Goal: Transaction & Acquisition: Download file/media

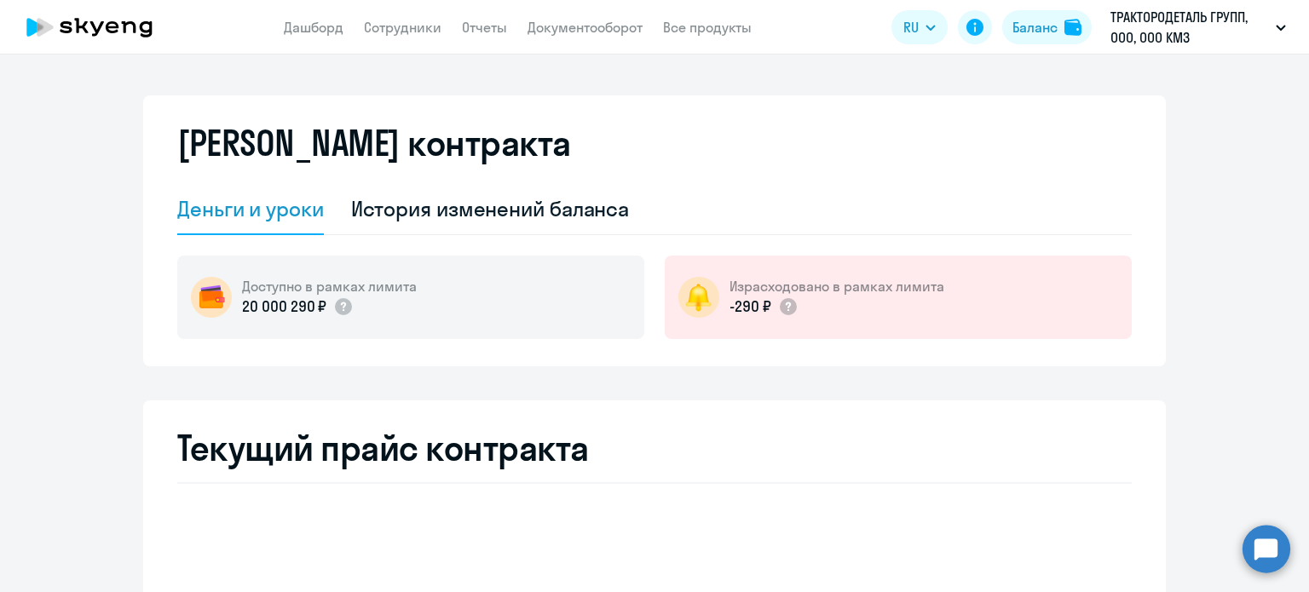
select select "english_adult_not_native_speaker"
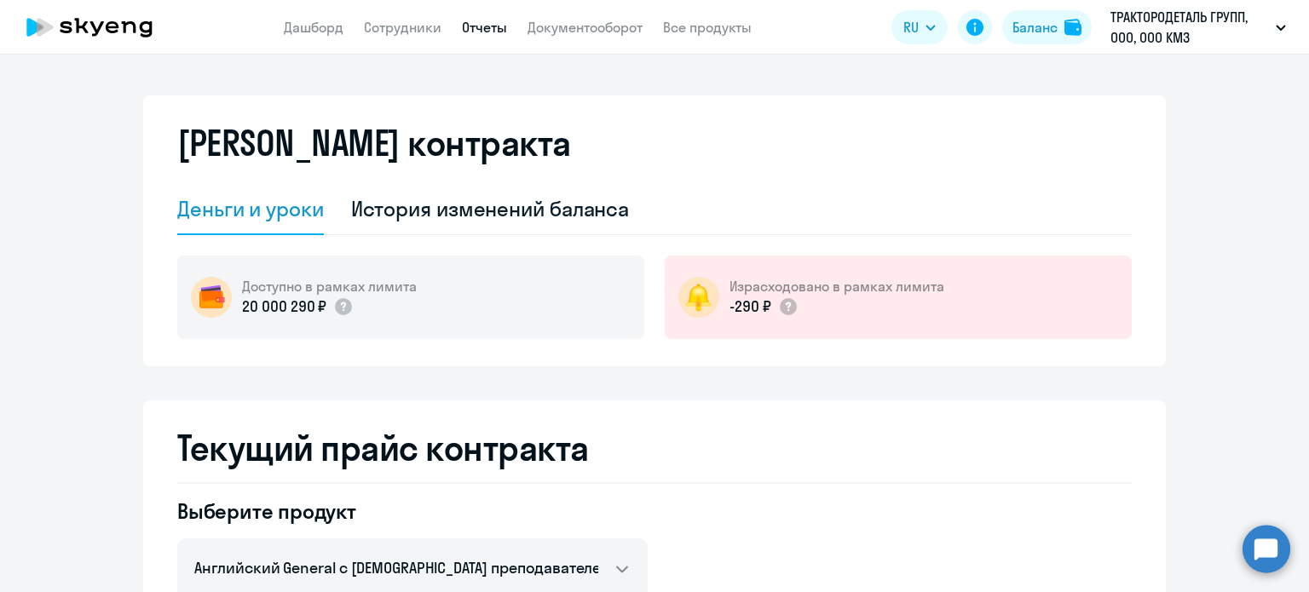
click at [477, 32] on link "Отчеты" at bounding box center [484, 27] width 45 height 17
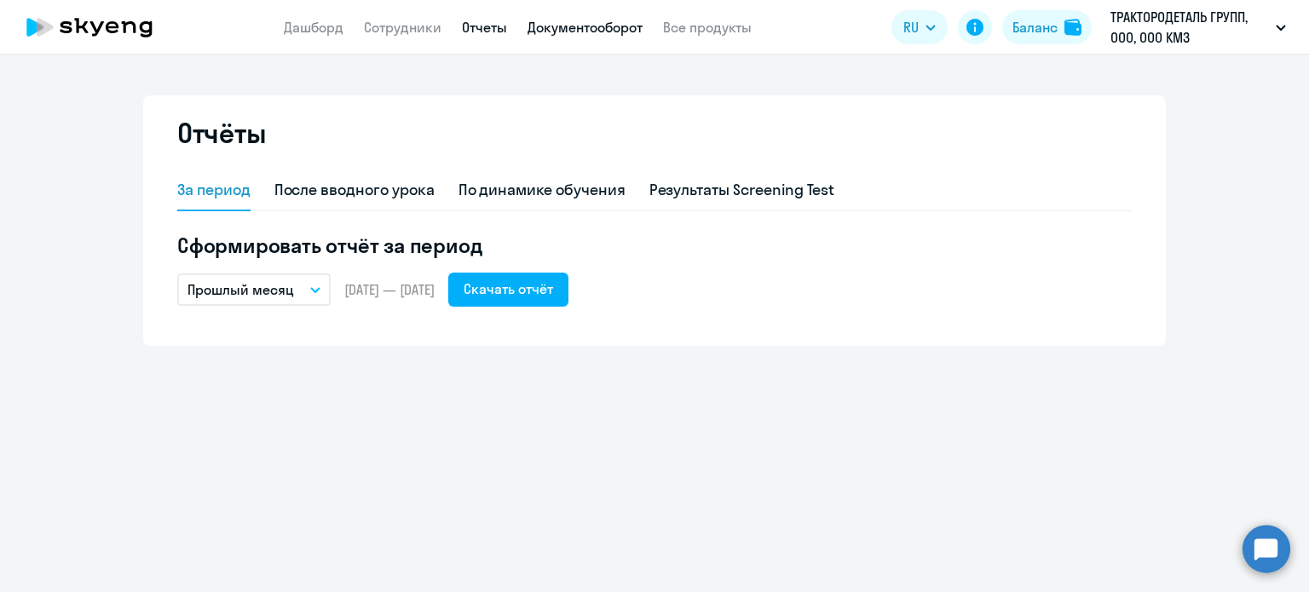
click at [576, 31] on link "Документооборот" at bounding box center [585, 27] width 115 height 17
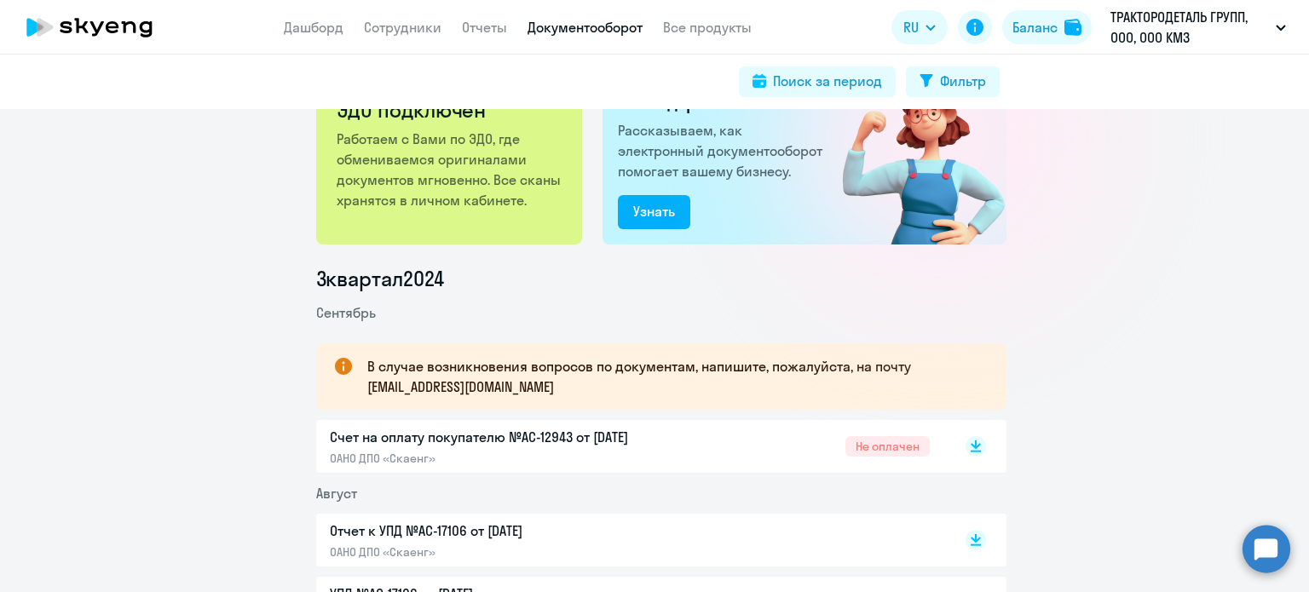
scroll to position [170, 0]
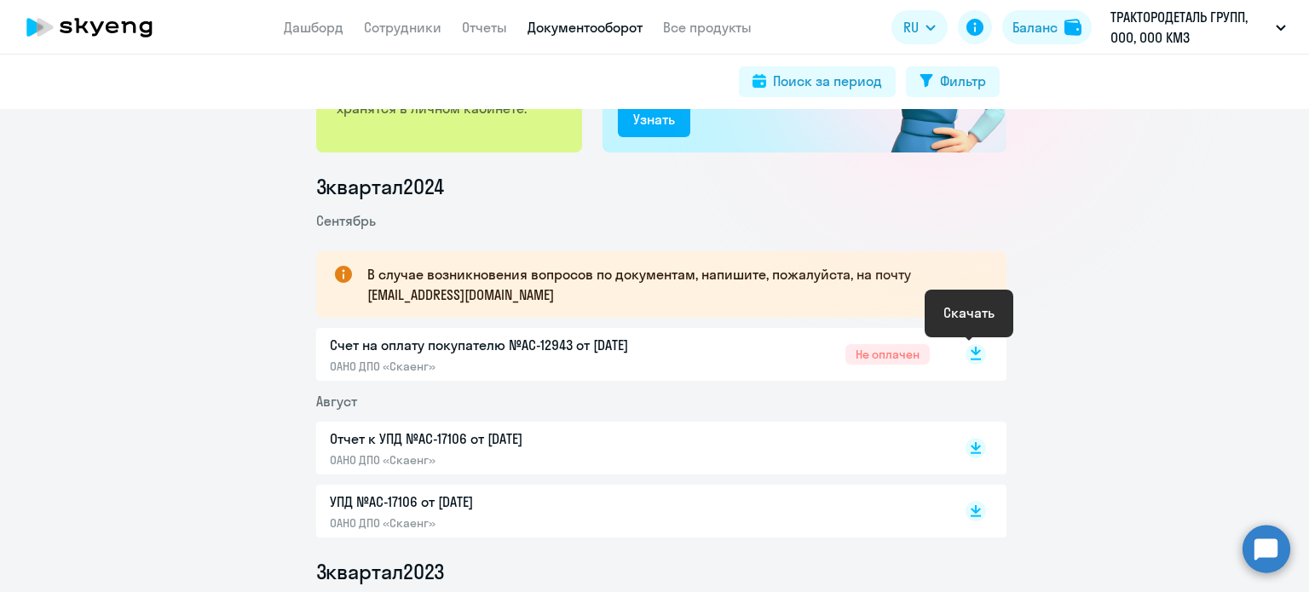
click at [966, 355] on rect at bounding box center [976, 354] width 20 height 20
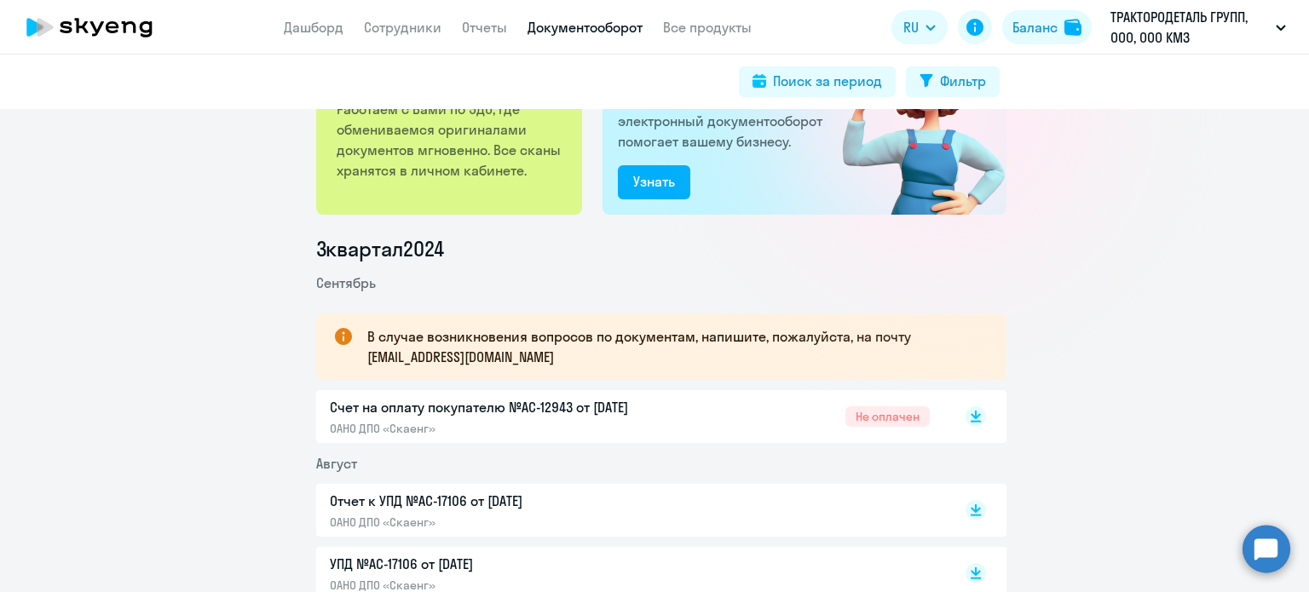
scroll to position [0, 0]
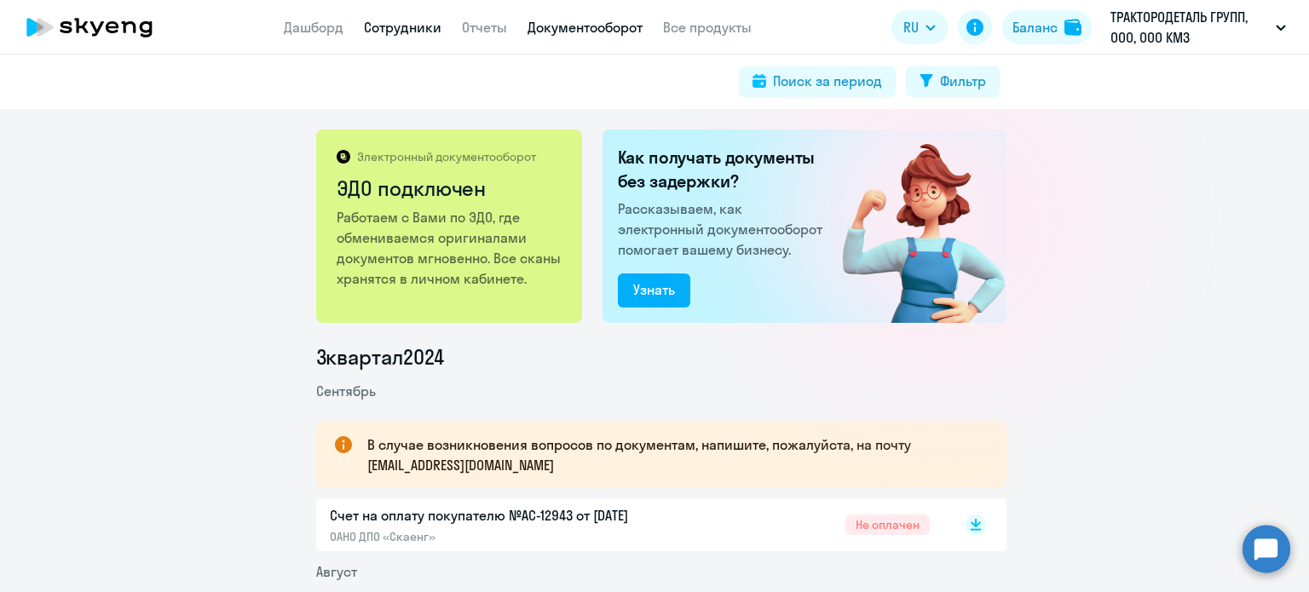
click at [399, 34] on link "Сотрудники" at bounding box center [403, 27] width 78 height 17
select select "30"
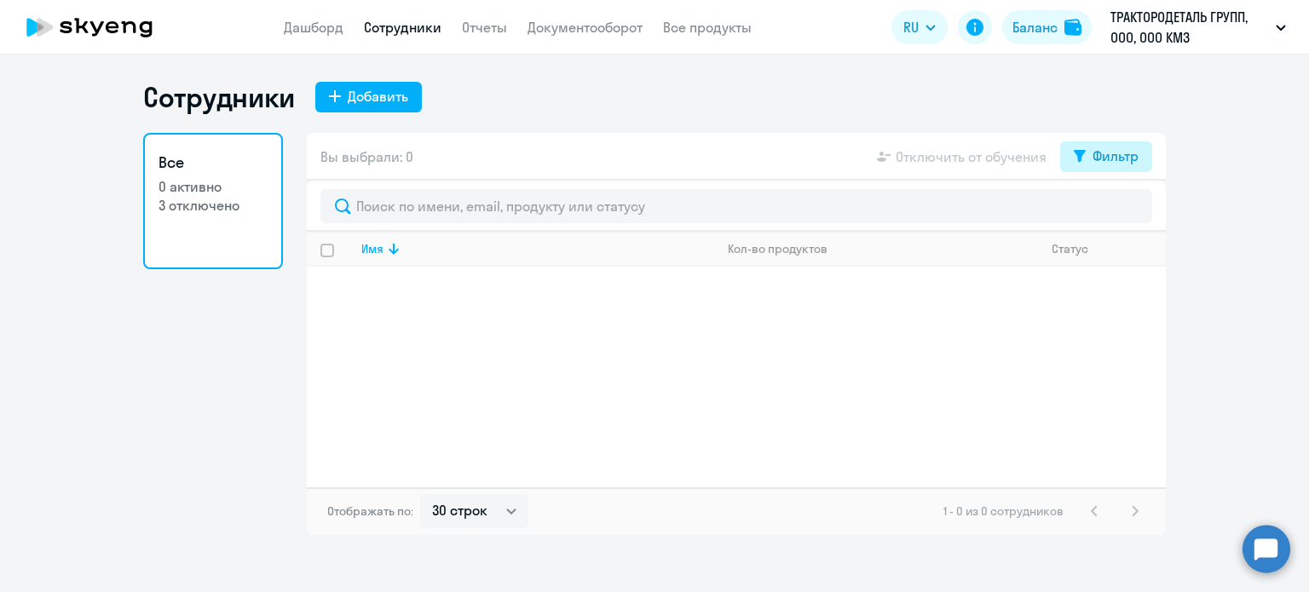
click at [1098, 166] on button "Фильтр" at bounding box center [1106, 156] width 92 height 31
click at [1128, 211] on span at bounding box center [1124, 212] width 29 height 17
click at [1110, 211] on input "checkbox" at bounding box center [1109, 211] width 1 height 1
checkbox input "true"
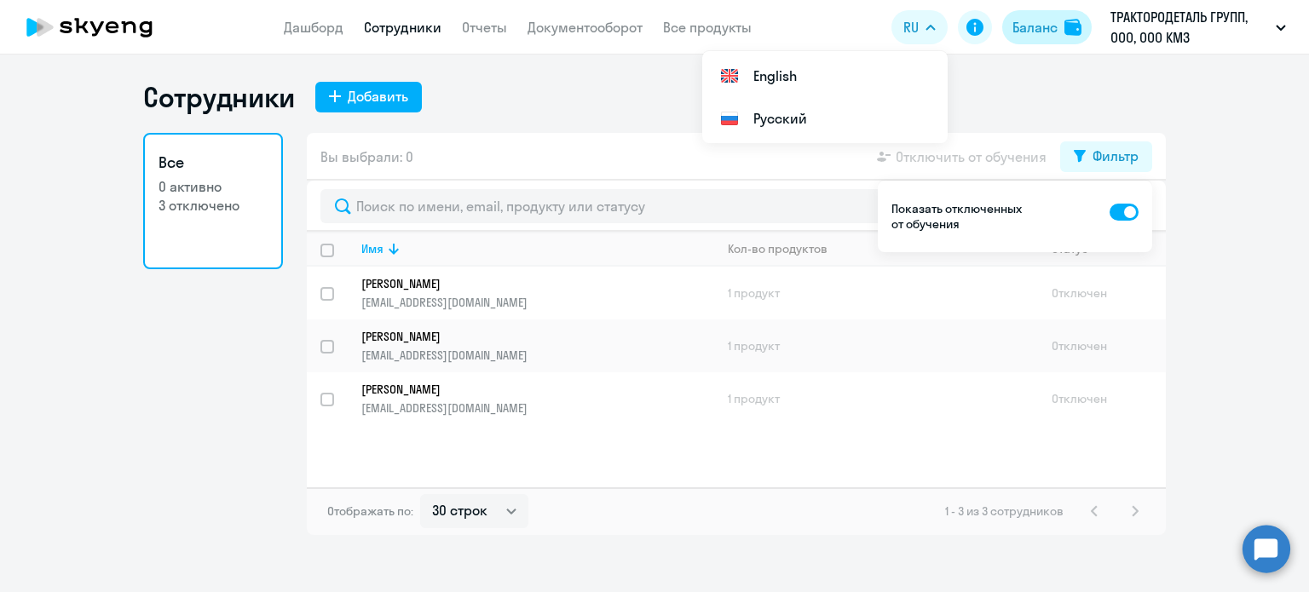
click at [1032, 27] on div "Баланс" at bounding box center [1035, 27] width 45 height 20
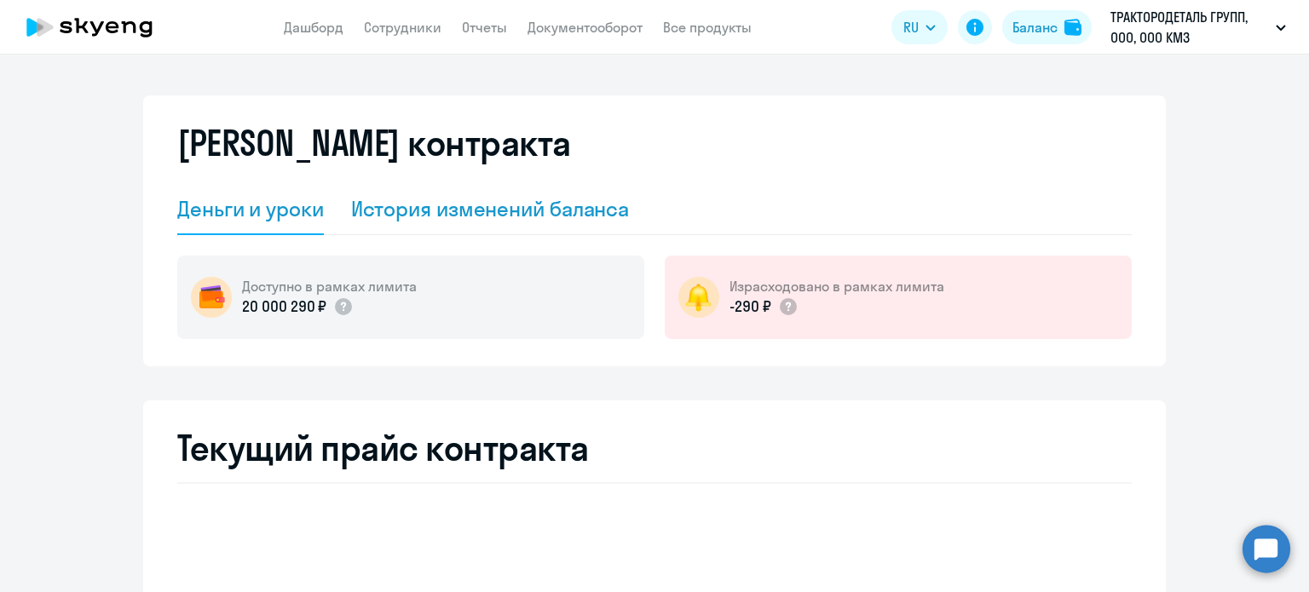
select select "english_adult_not_native_speaker"
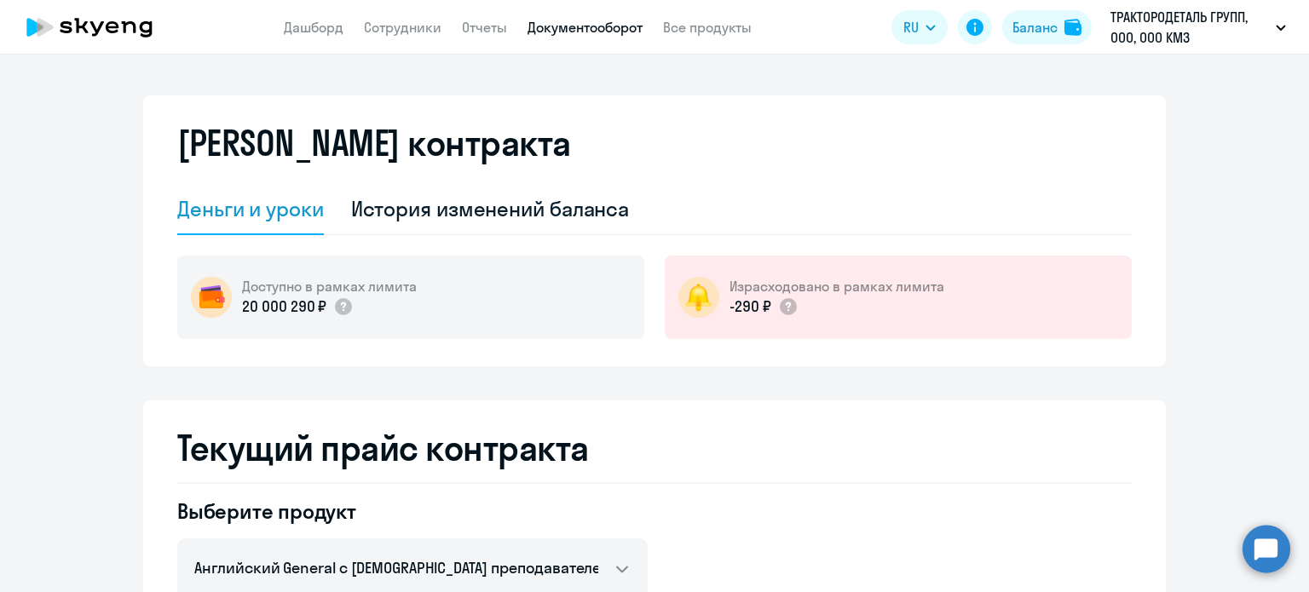
click at [620, 27] on link "Документооборот" at bounding box center [585, 27] width 115 height 17
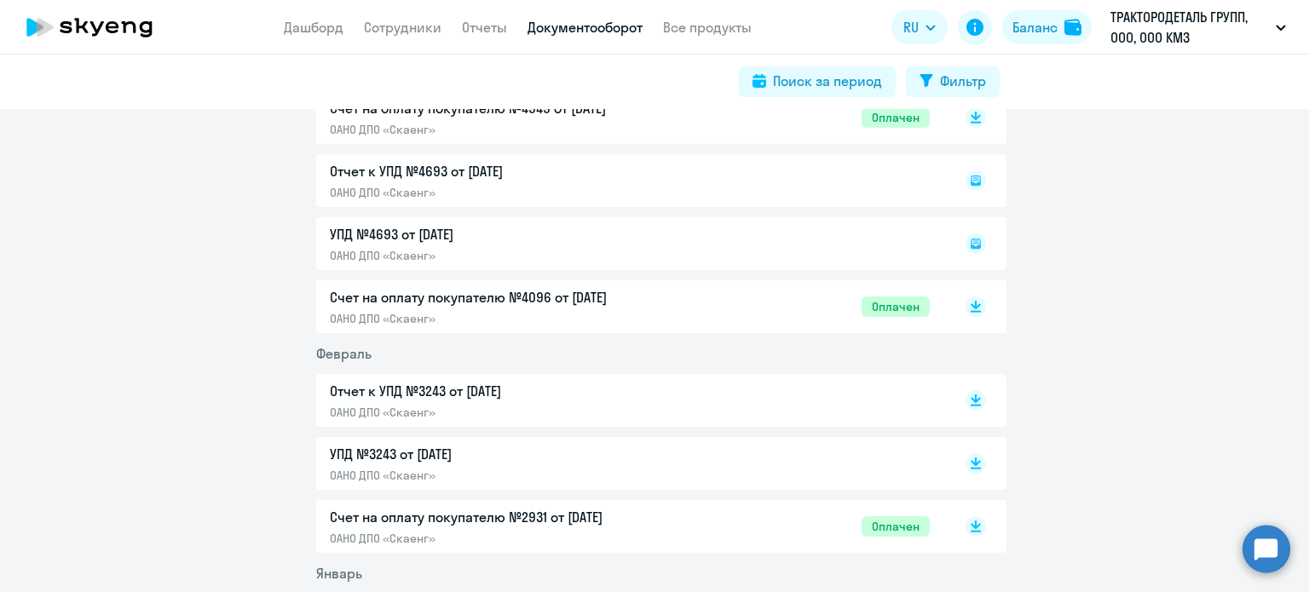
scroll to position [3849, 0]
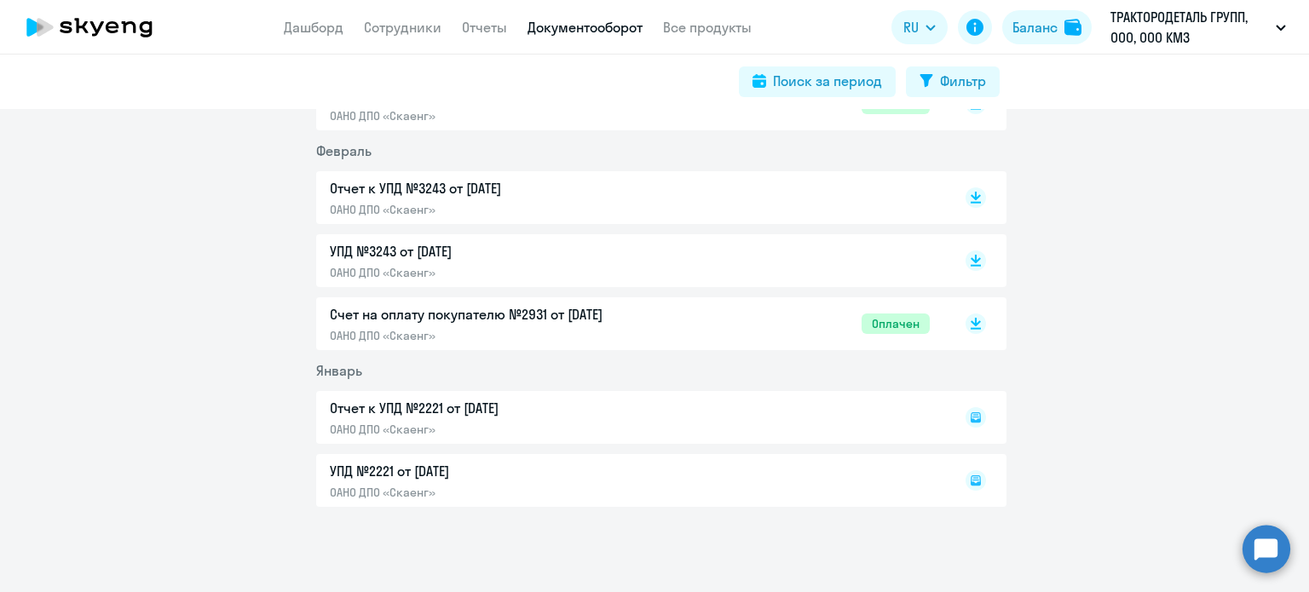
click at [777, 316] on div "Счет на оплату покупателю №2931 от [DATE] ОАНО ДПО «Скаенг» Оплачен" at bounding box center [630, 323] width 600 height 39
click at [613, 318] on p "Счет на оплату покупателю №2931 от [DATE]" at bounding box center [509, 314] width 358 height 20
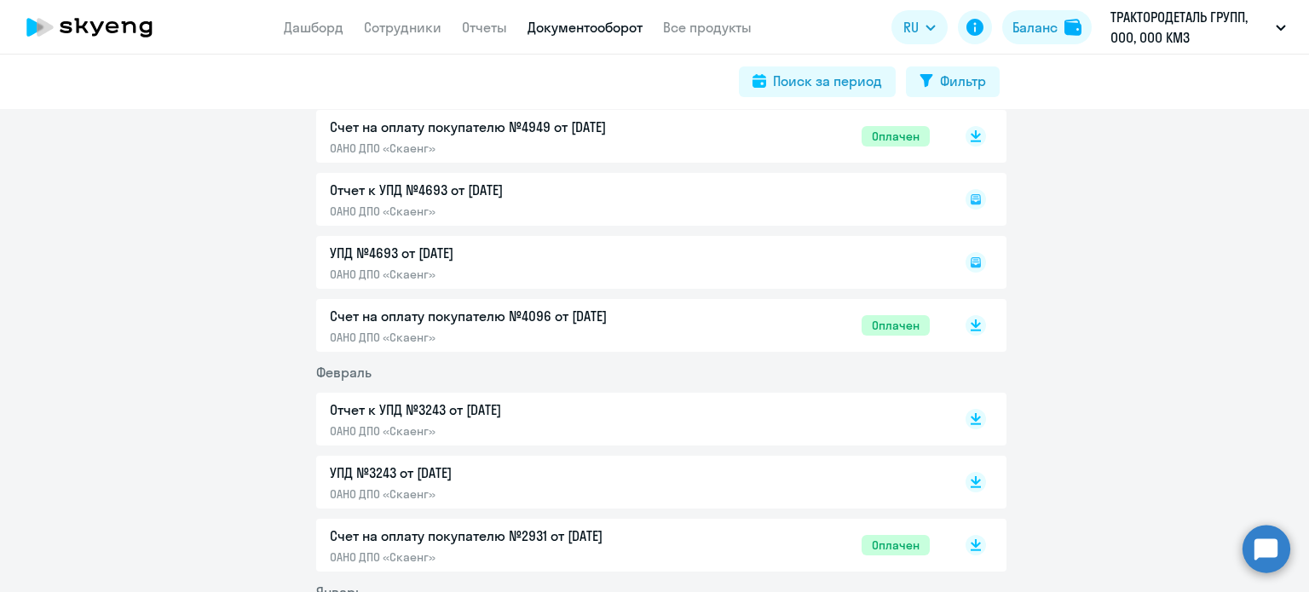
scroll to position [3594, 0]
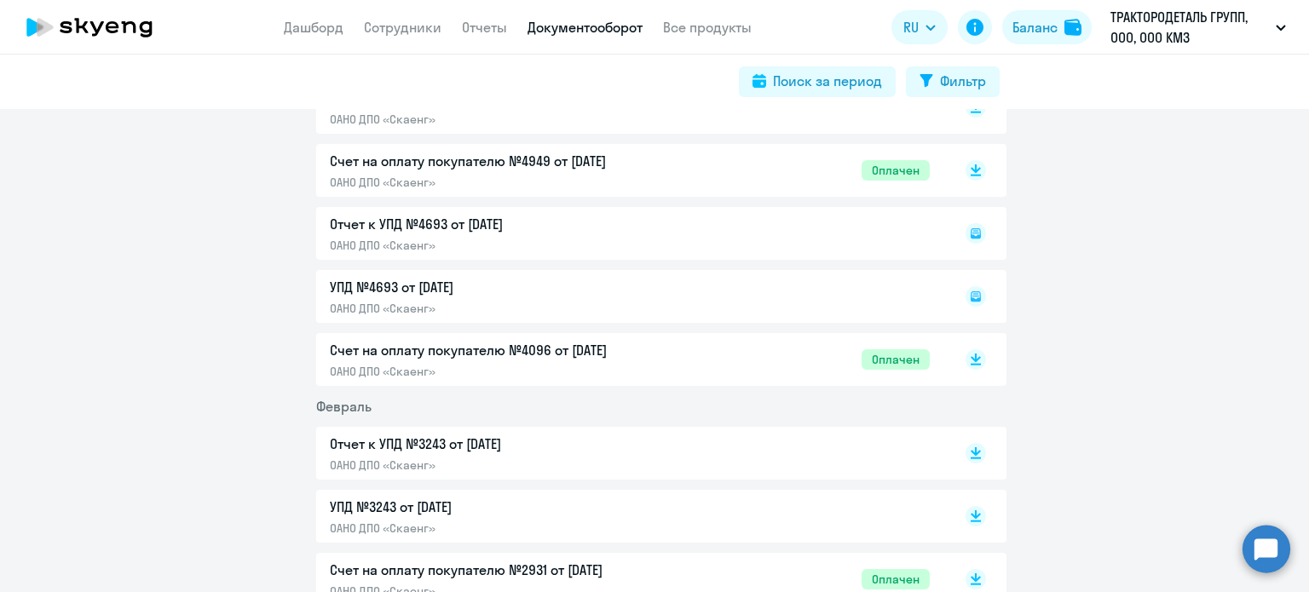
click at [653, 357] on p "Счет на оплату покупателю №4096 от [DATE]" at bounding box center [509, 350] width 358 height 20
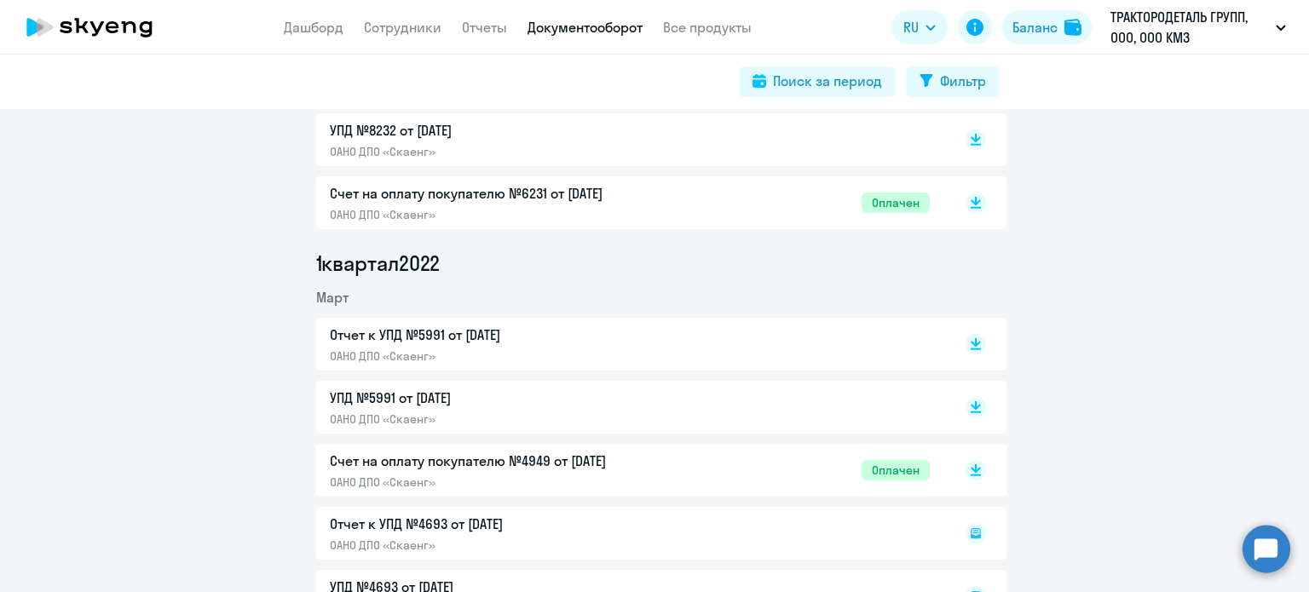
scroll to position [3253, 0]
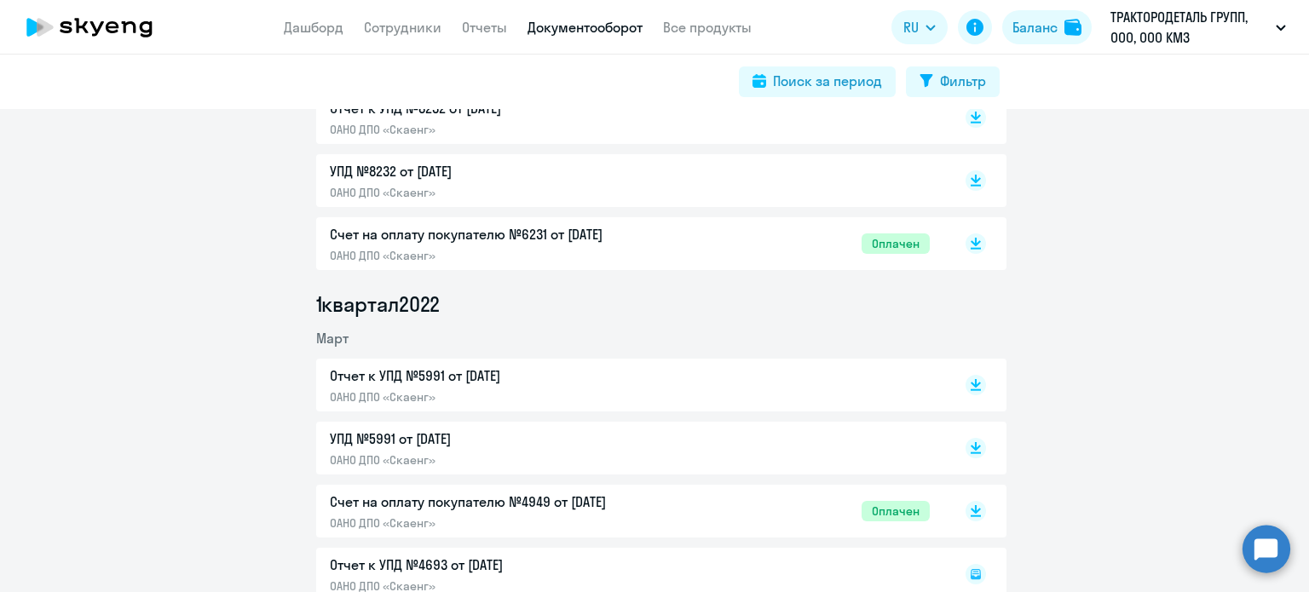
click at [566, 239] on p "Счет на оплату покупателю №6231 от [DATE]" at bounding box center [509, 234] width 358 height 20
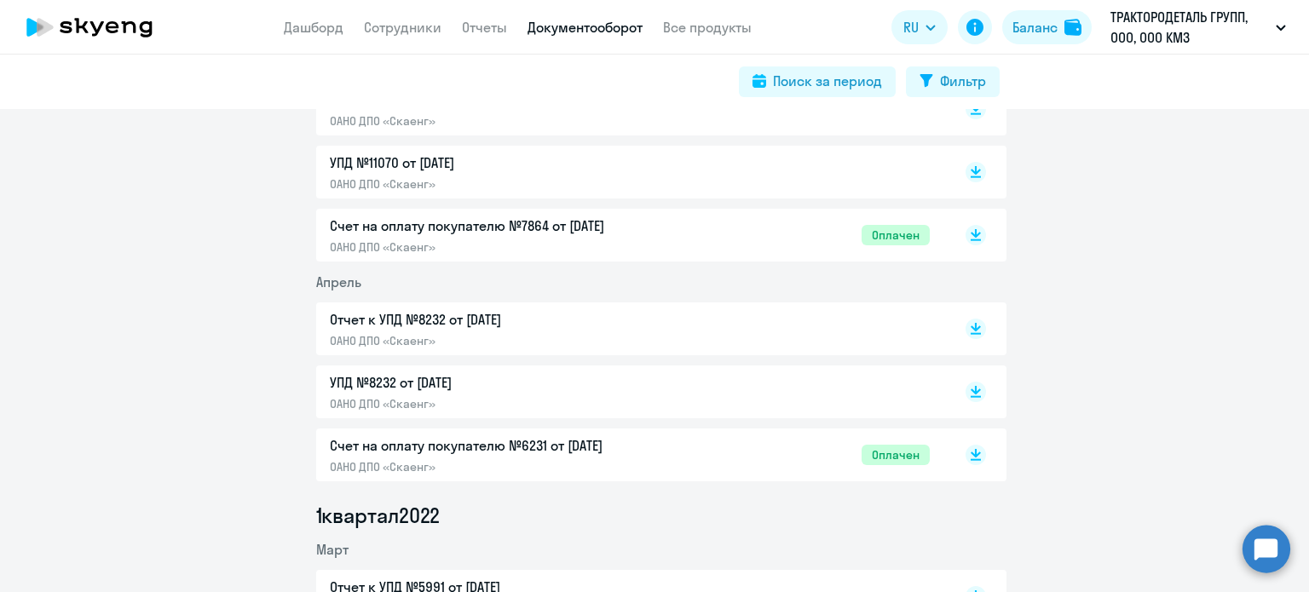
scroll to position [2997, 0]
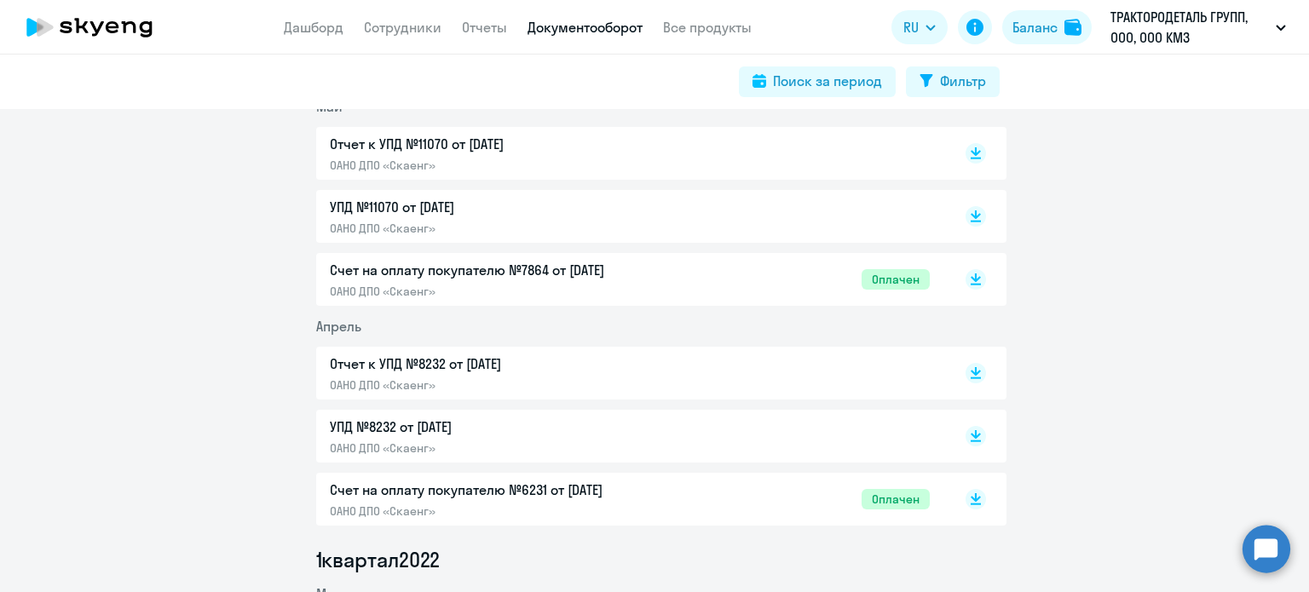
click at [679, 275] on p "Счет на оплату покупателю №7864 от [DATE]" at bounding box center [509, 270] width 358 height 20
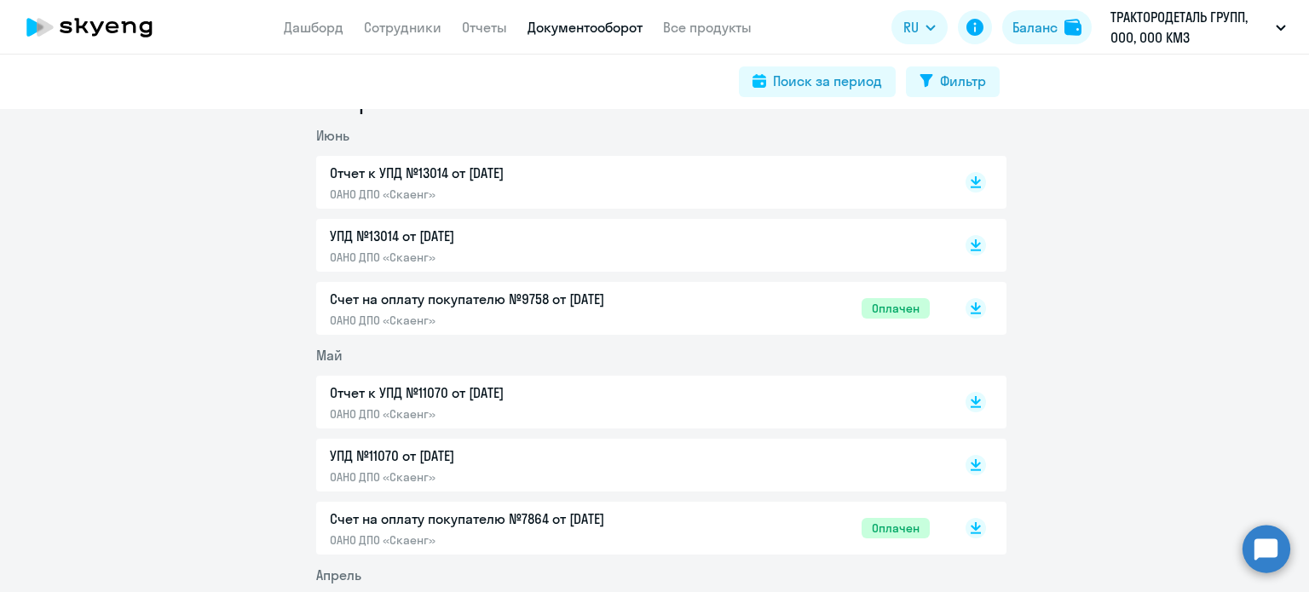
scroll to position [2741, 0]
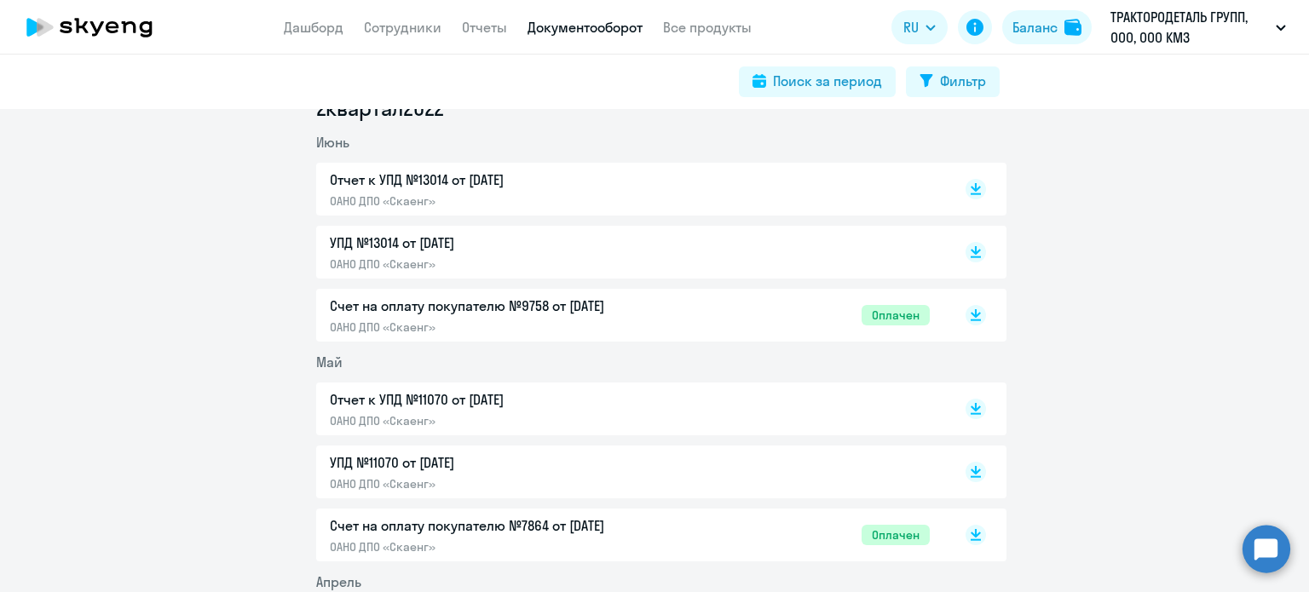
click at [650, 306] on p "Счет на оплату покупателю №9758 от [DATE]" at bounding box center [509, 306] width 358 height 20
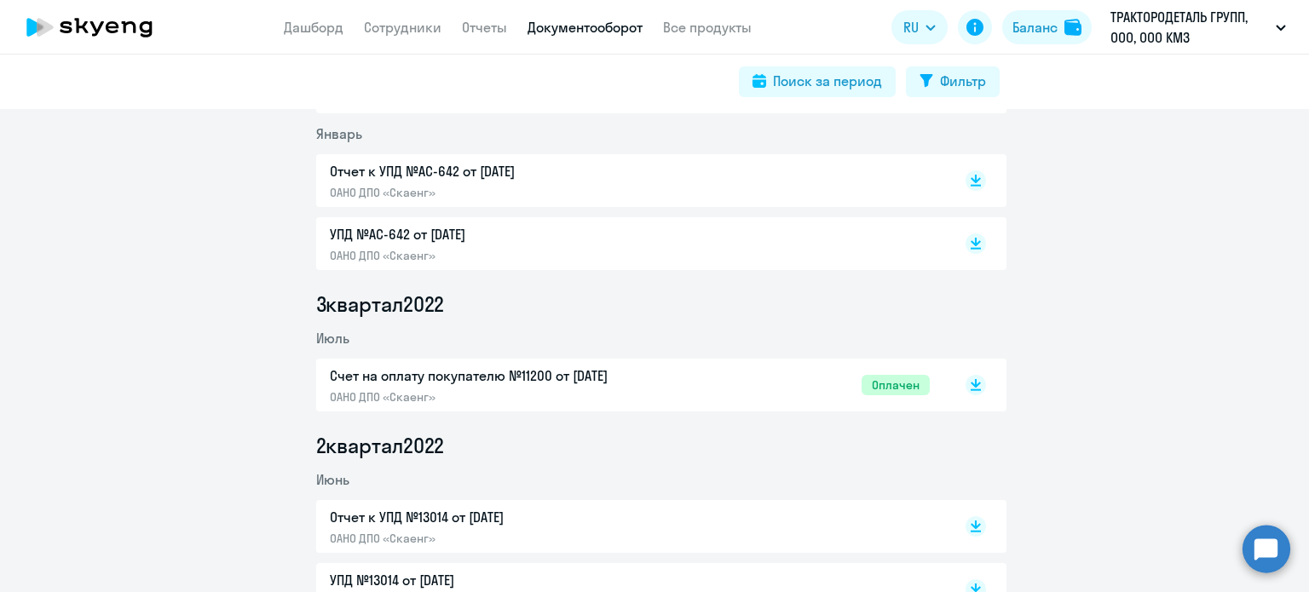
scroll to position [2400, 0]
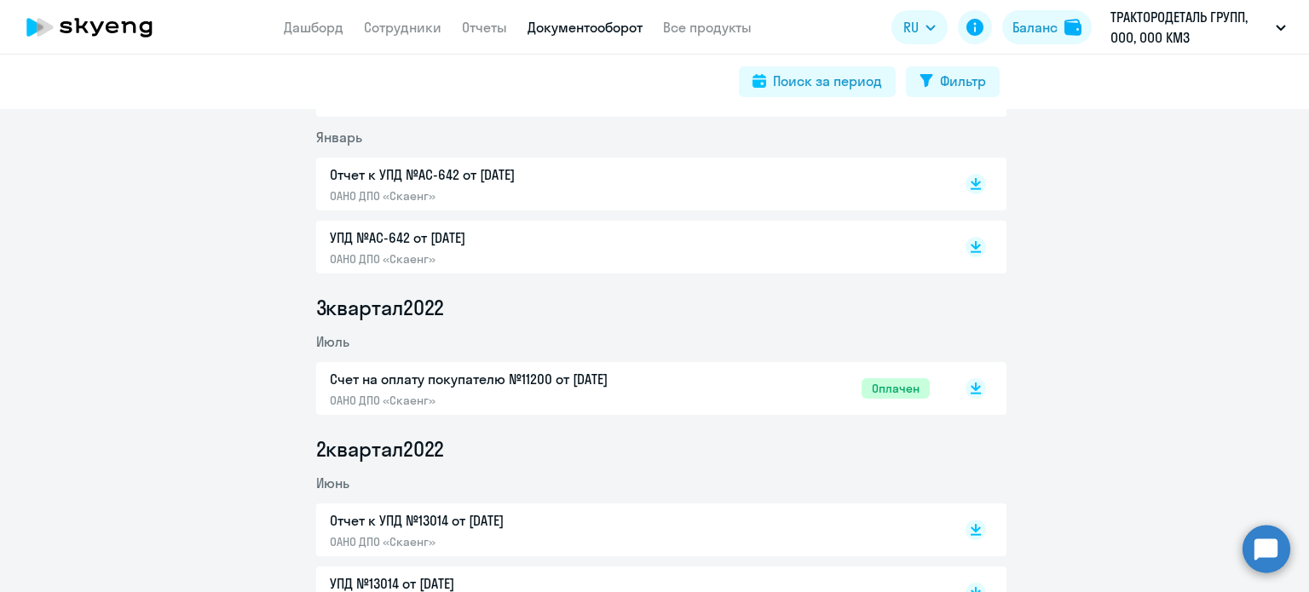
click at [553, 378] on p "Счет на оплату покупателю №11200 от [DATE]" at bounding box center [509, 379] width 358 height 20
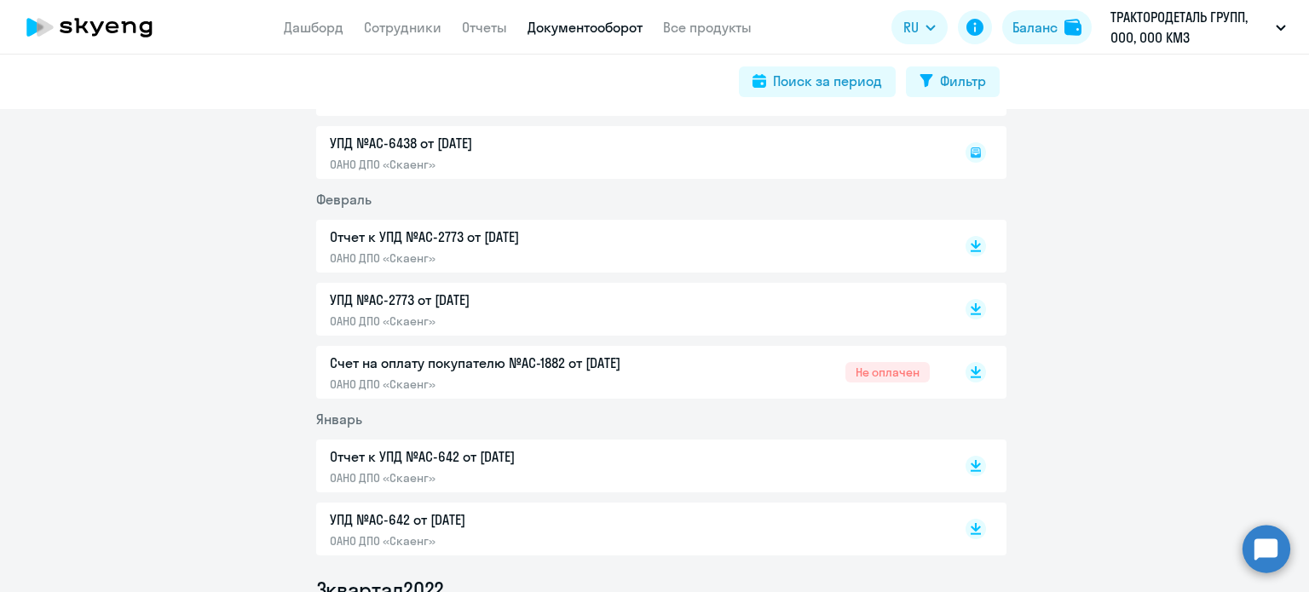
scroll to position [2145, 0]
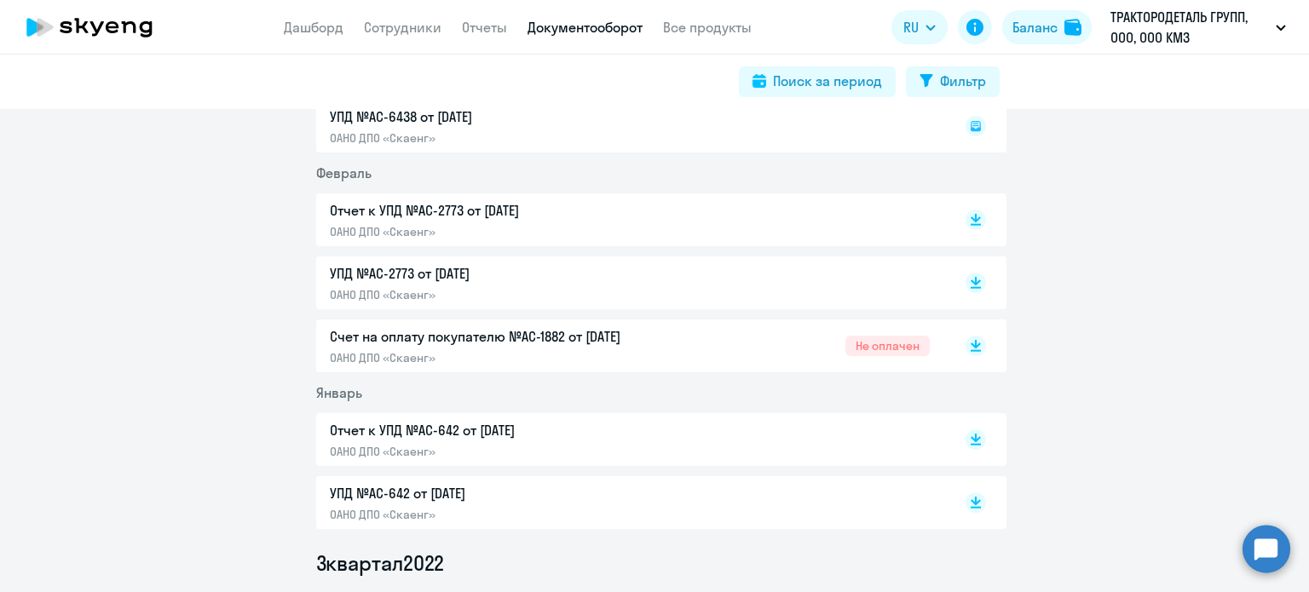
click at [574, 338] on p "Счет на оплату покупателю №AC-1882 от [DATE]" at bounding box center [509, 336] width 358 height 20
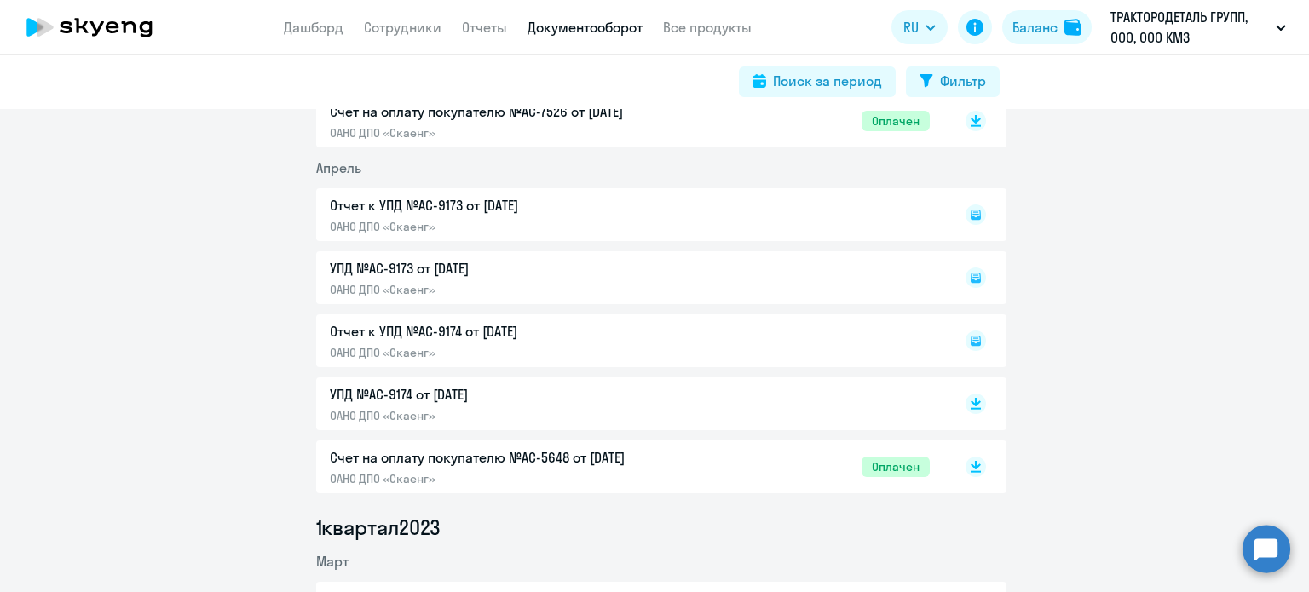
scroll to position [1463, 0]
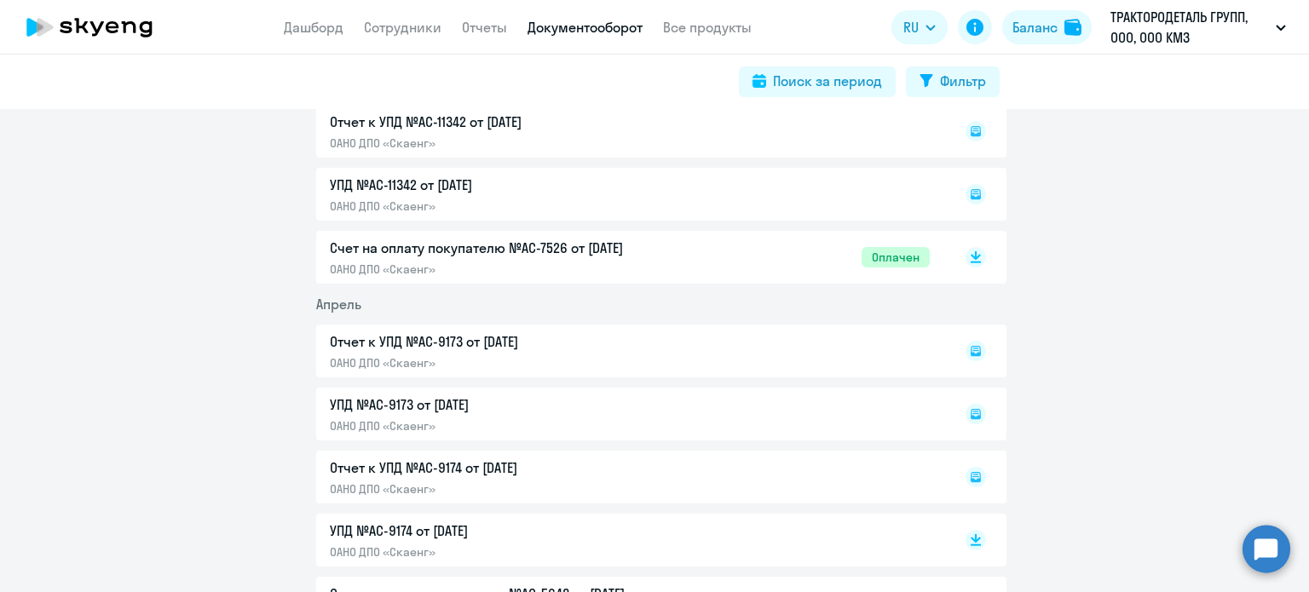
click at [636, 257] on p "Счет на оплату покупателю №AC-7526 от [DATE]" at bounding box center [509, 248] width 358 height 20
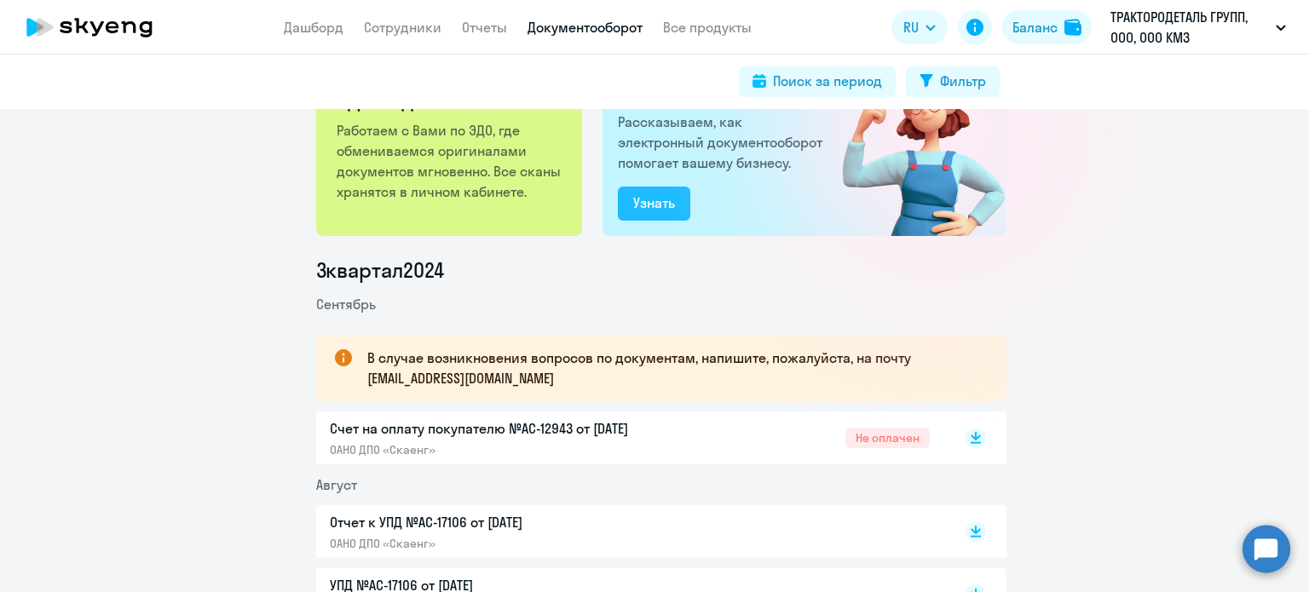
scroll to position [184, 0]
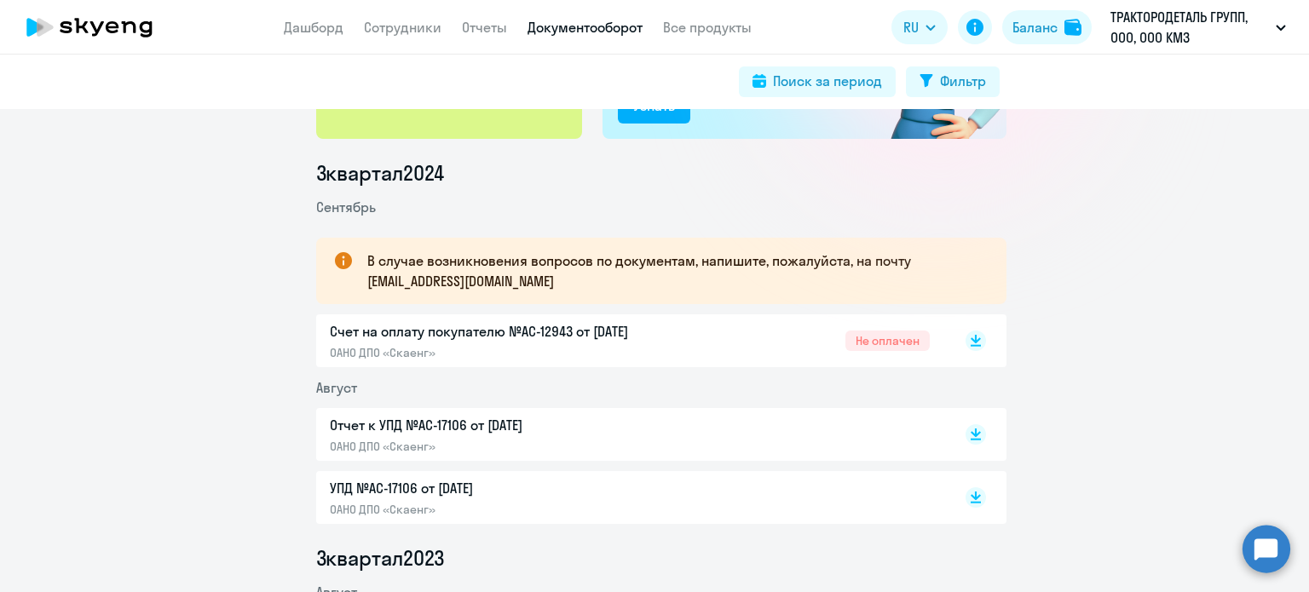
click at [599, 333] on p "Счет на оплату покупателю №AC-12943 от [DATE]" at bounding box center [509, 331] width 358 height 20
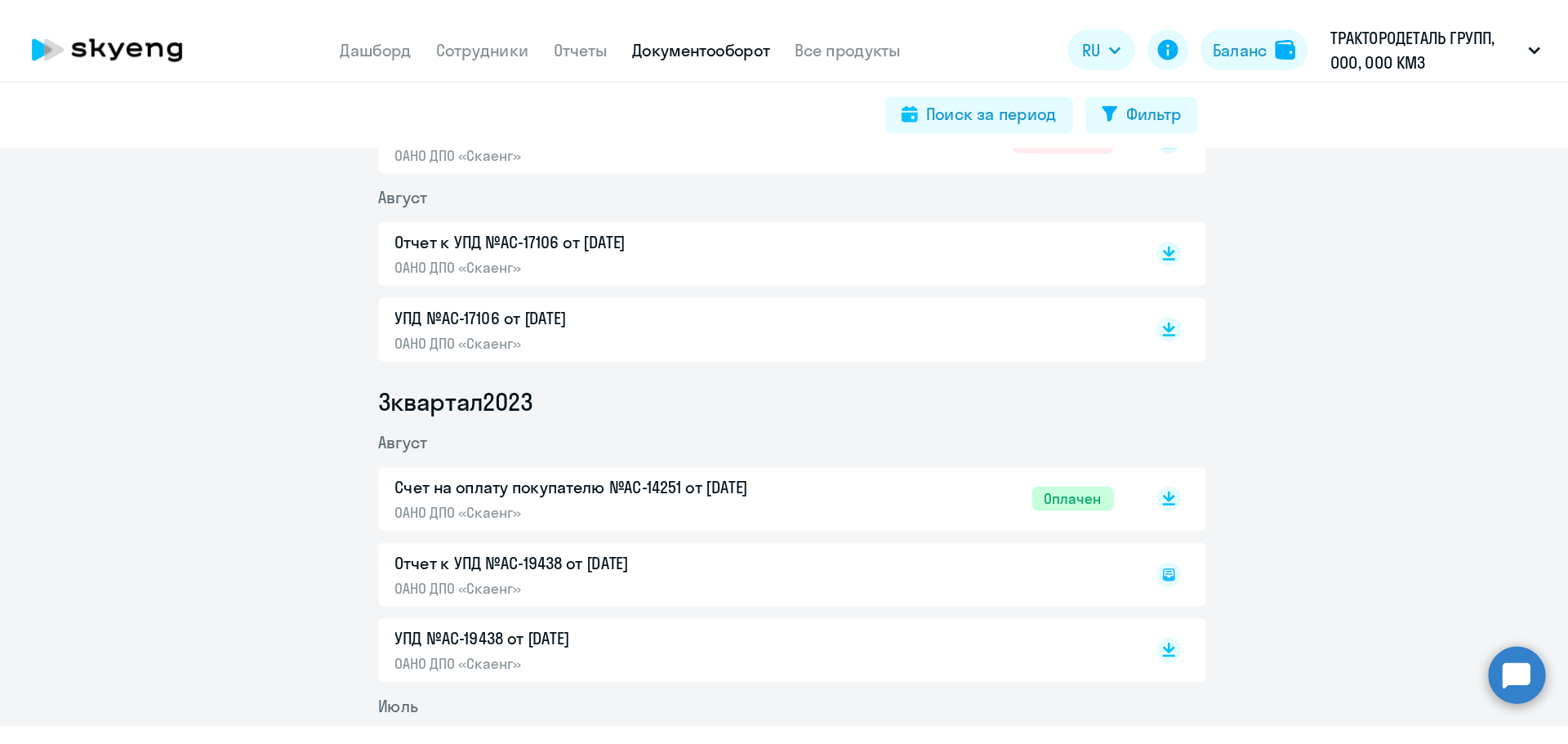
scroll to position [421, 0]
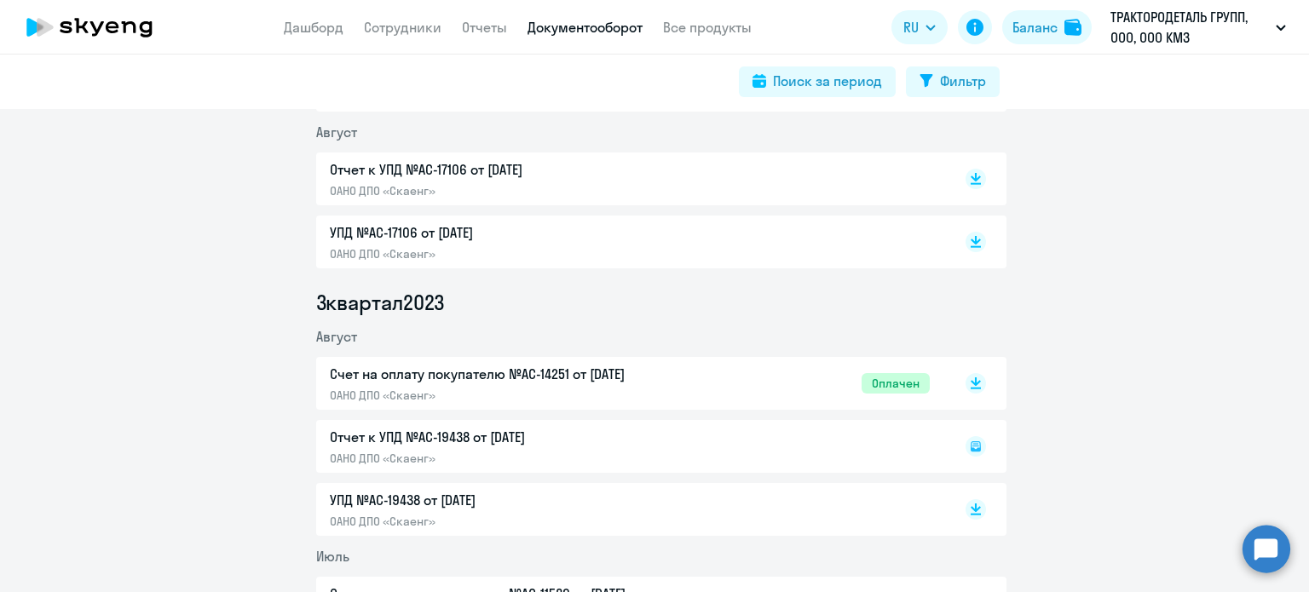
click at [518, 377] on p "Счет на оплату покупателю №AC-14251 от [DATE]" at bounding box center [509, 374] width 358 height 20
click at [401, 29] on link "Сотрудники" at bounding box center [403, 27] width 78 height 17
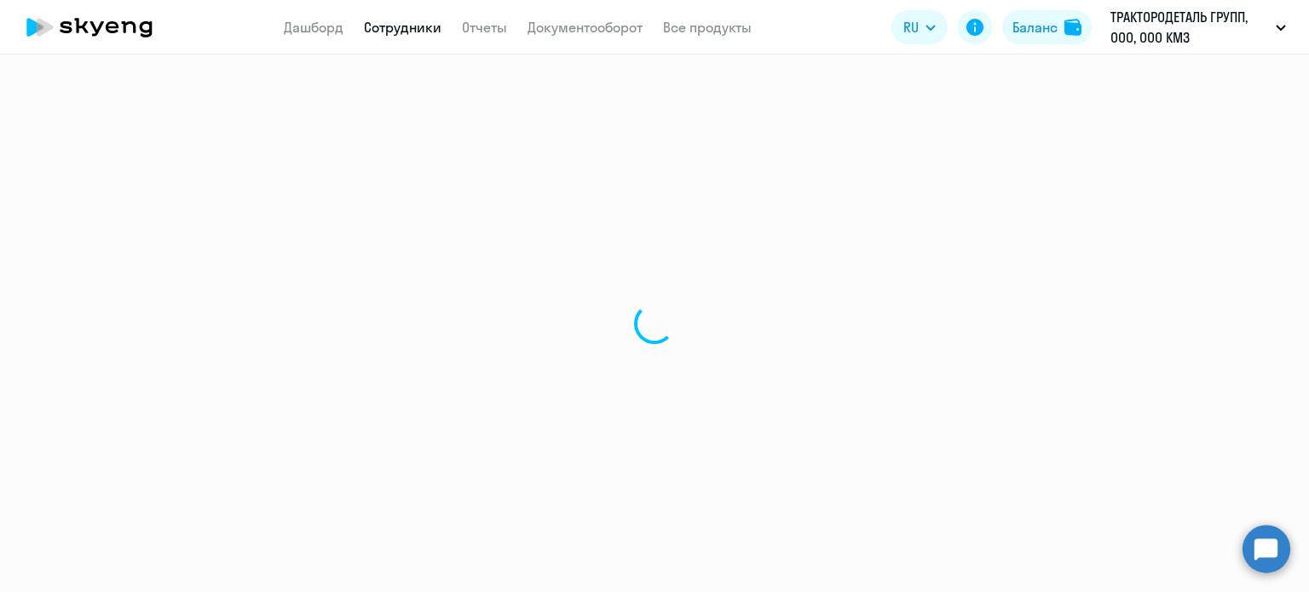
select select "30"
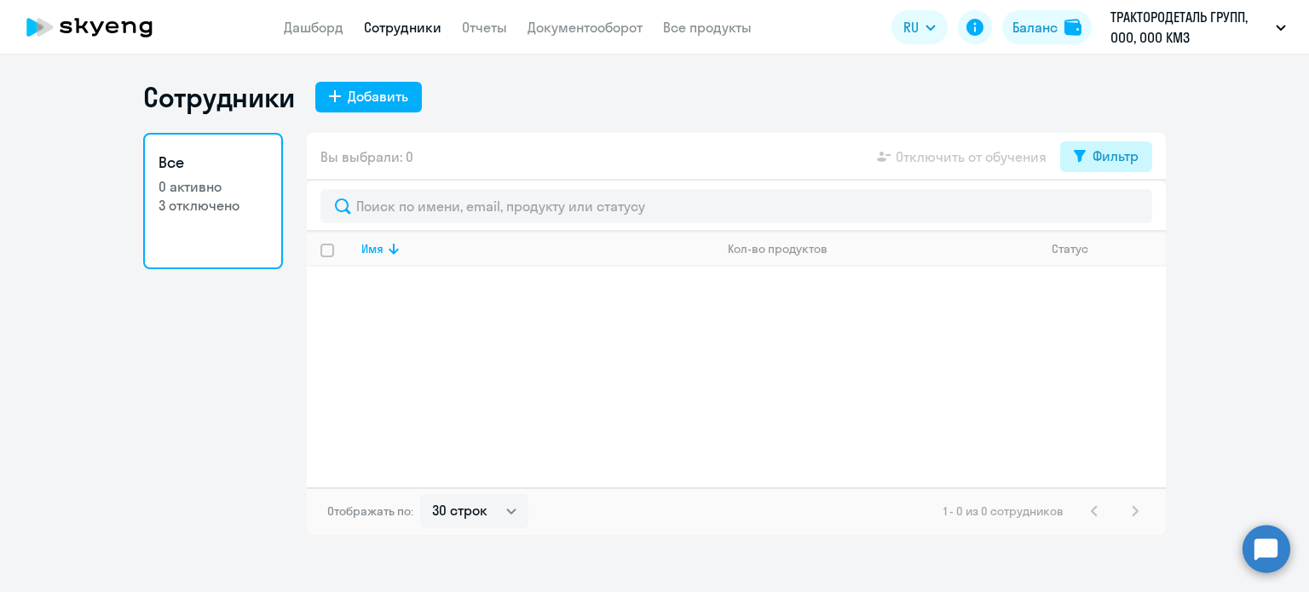
click at [1125, 153] on div "Фильтр" at bounding box center [1116, 156] width 46 height 20
click at [1123, 204] on span at bounding box center [1124, 212] width 29 height 17
click at [1110, 211] on input "checkbox" at bounding box center [1109, 211] width 1 height 1
checkbox input "true"
